Goal: Find specific page/section: Find specific page/section

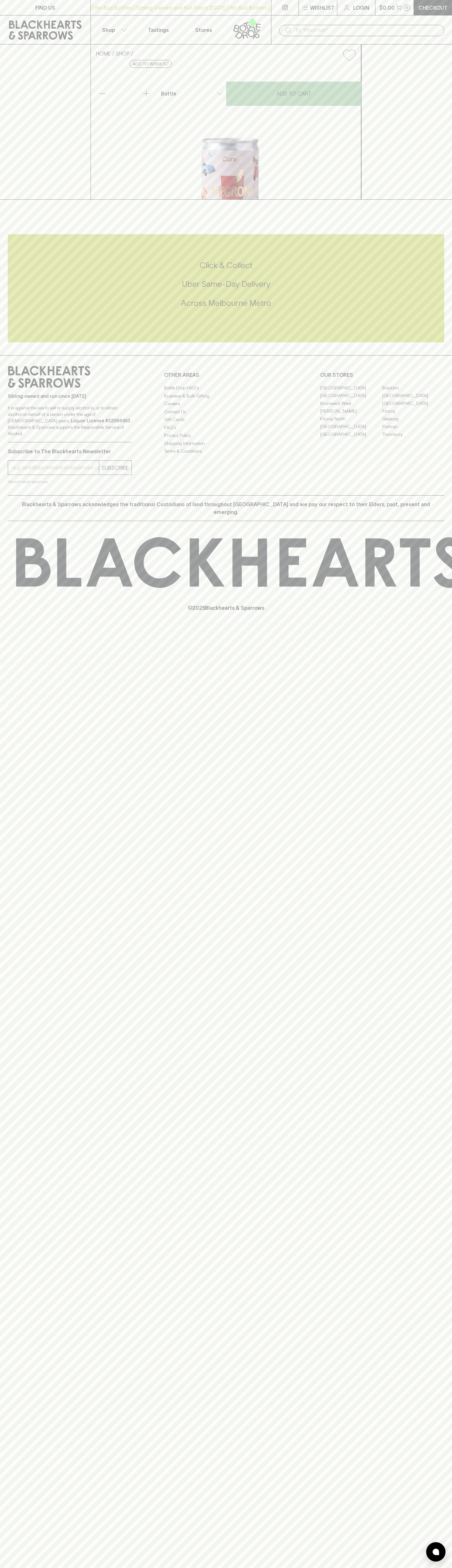
click at [9, 13] on link "FIND US" at bounding box center [45, 7] width 90 height 15
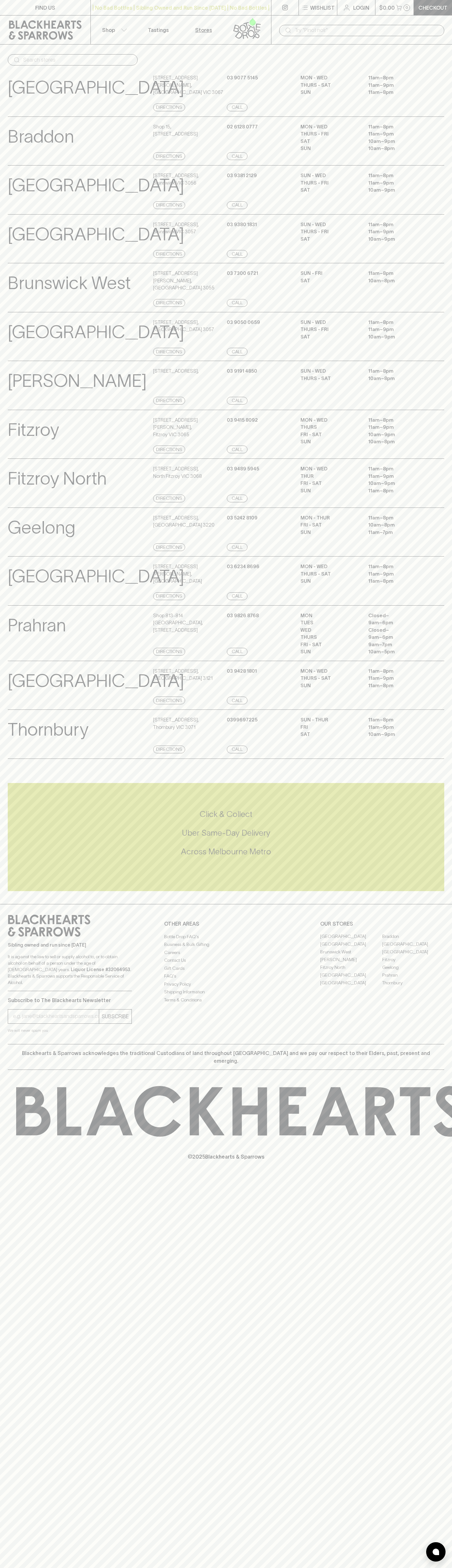
click at [448, 861] on div "FIND US | No Bad Bottles | Sibling Owned and Run Since 2006 | No Bad Bottles | …" at bounding box center [226, 784] width 452 height 1568
click at [305, 1567] on html "FIND US | No Bad Bottles | Sibling Owned and Run Since 2006 | No Bad Bottles | …" at bounding box center [226, 784] width 452 height 1568
click at [4, 1339] on div "FIND US | No Bad Bottles | Sibling Owned and Run Since 2006 | No Bad Bottles | …" at bounding box center [226, 784] width 452 height 1568
